Goal: Task Accomplishment & Management: Manage account settings

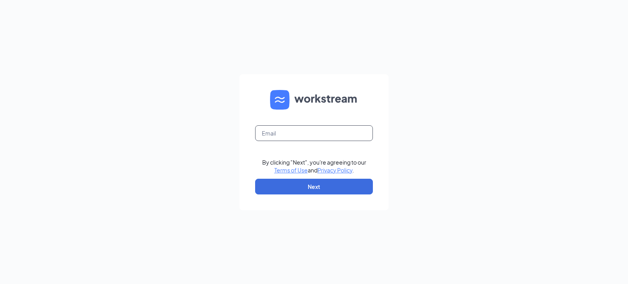
click at [321, 140] on input "text" at bounding box center [314, 133] width 118 height 16
type input "cadillacwest@northwindinv.com"
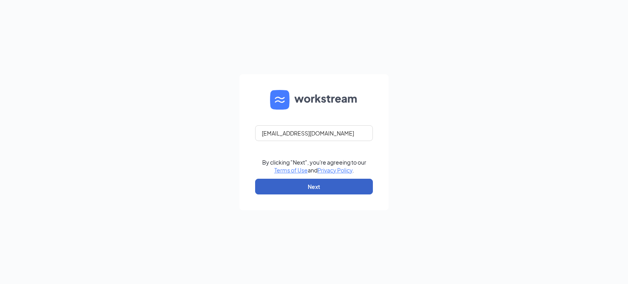
click at [318, 187] on button "Next" at bounding box center [314, 187] width 118 height 16
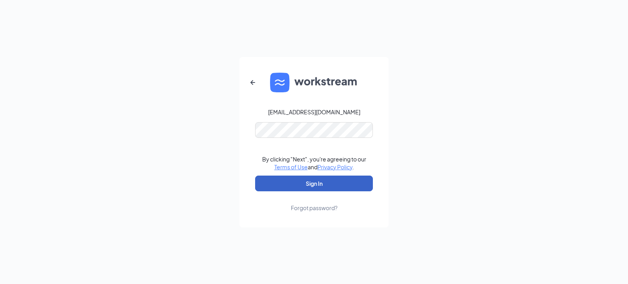
click at [320, 187] on button "Sign In" at bounding box center [314, 184] width 118 height 16
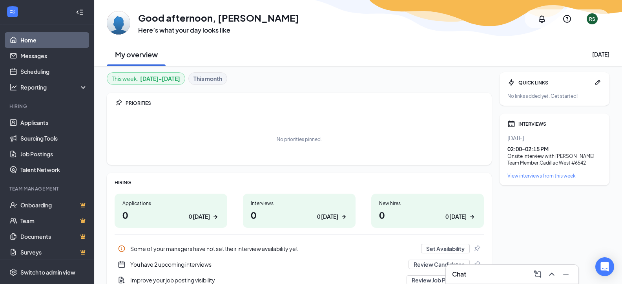
click at [546, 151] on div "02:00 - 02:15 PM" at bounding box center [555, 149] width 94 height 8
click at [535, 159] on div "Team Member , Cadillac West #6542" at bounding box center [555, 162] width 94 height 7
click at [533, 176] on div "View interviews from this week" at bounding box center [555, 175] width 94 height 7
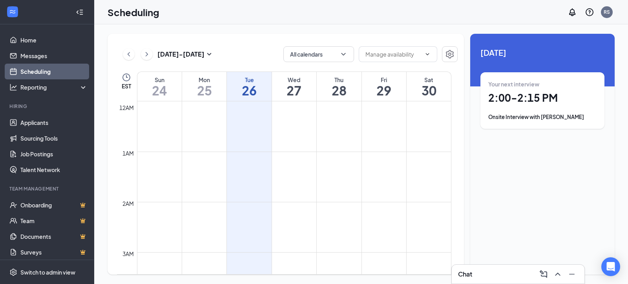
scroll to position [386, 0]
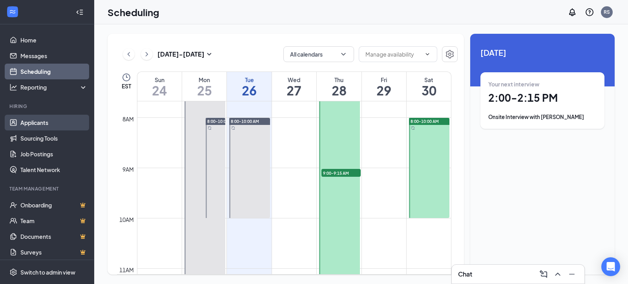
click at [30, 123] on link "Applicants" at bounding box center [53, 123] width 67 height 16
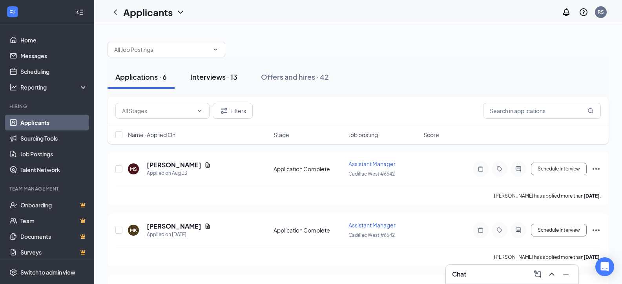
click at [203, 76] on div "Interviews · 13" at bounding box center [213, 77] width 47 height 10
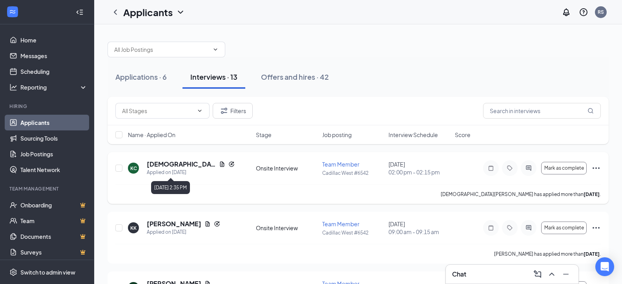
click at [183, 168] on h5 "[DEMOGRAPHIC_DATA][PERSON_NAME]" at bounding box center [181, 164] width 69 height 9
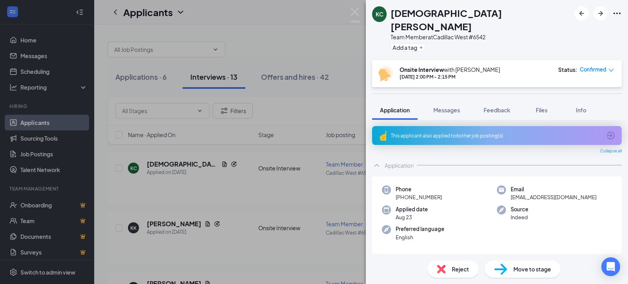
click at [617, 14] on icon "Ellipses" at bounding box center [617, 13] width 9 height 9
click at [615, 15] on icon "Ellipses" at bounding box center [617, 13] width 9 height 9
click at [578, 33] on link "View full application" at bounding box center [575, 31] width 85 height 8
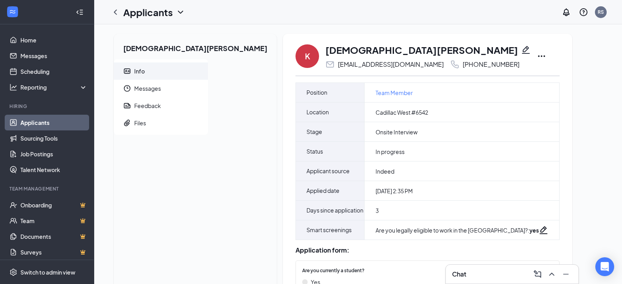
click at [537, 56] on icon "Ellipses" at bounding box center [541, 55] width 9 height 9
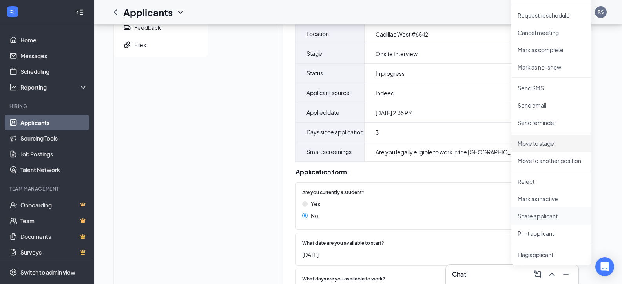
scroll to position [79, 0]
click at [518, 231] on p "Print applicant" at bounding box center [552, 233] width 68 height 8
